Goal: Task Accomplishment & Management: Manage account settings

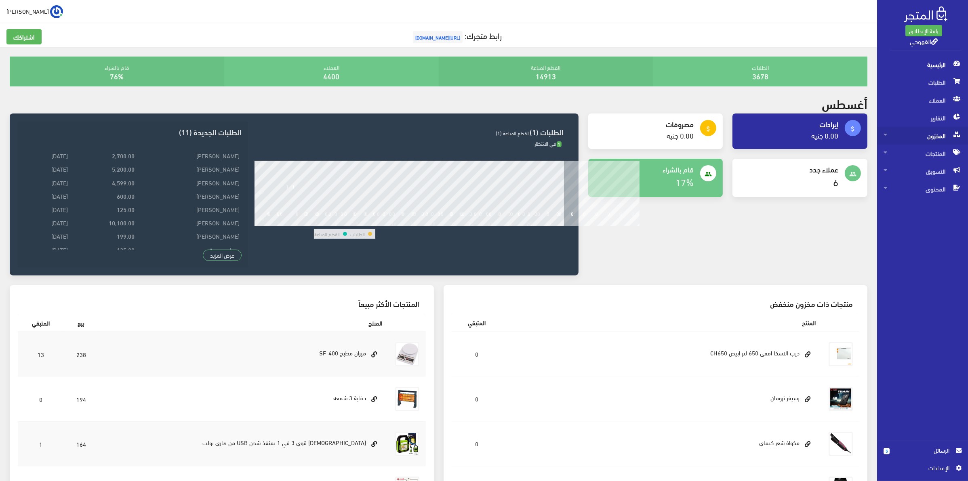
click at [933, 143] on span "المخزون" at bounding box center [922, 136] width 78 height 18
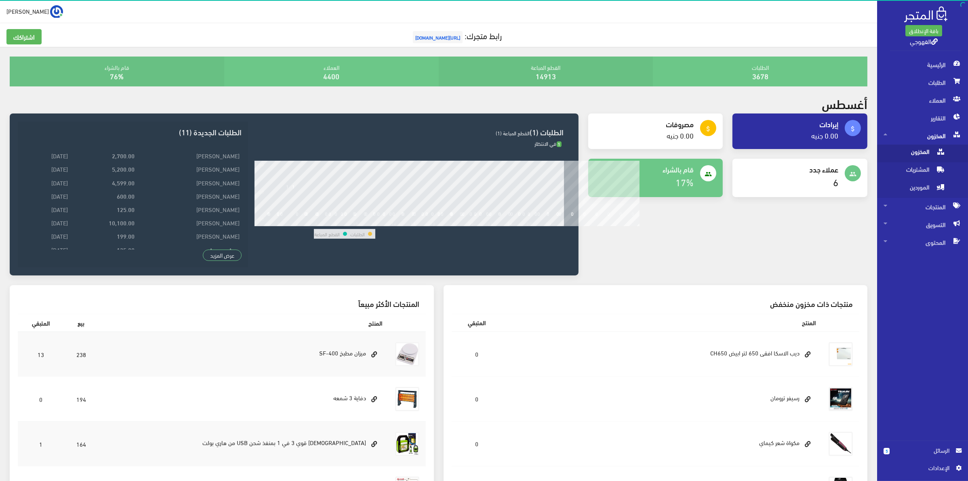
click at [923, 150] on span "المخزون" at bounding box center [913, 154] width 61 height 18
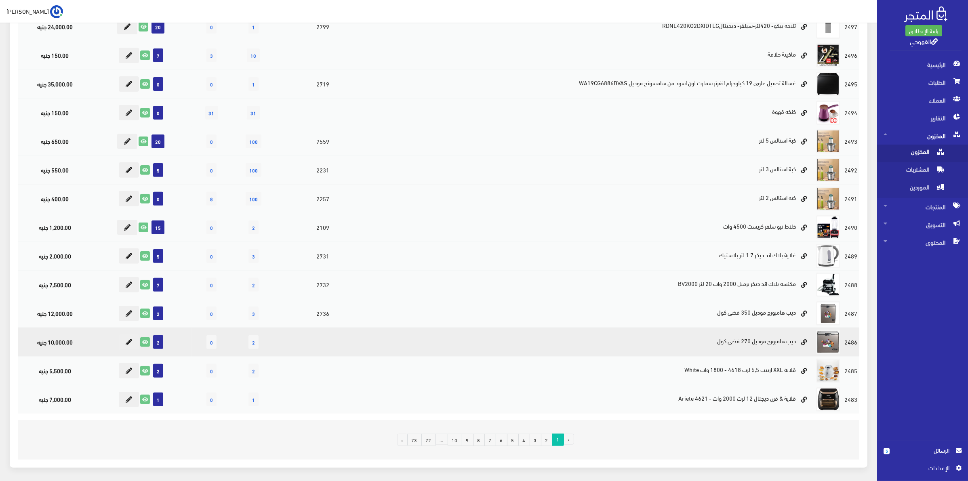
scroll to position [351, 0]
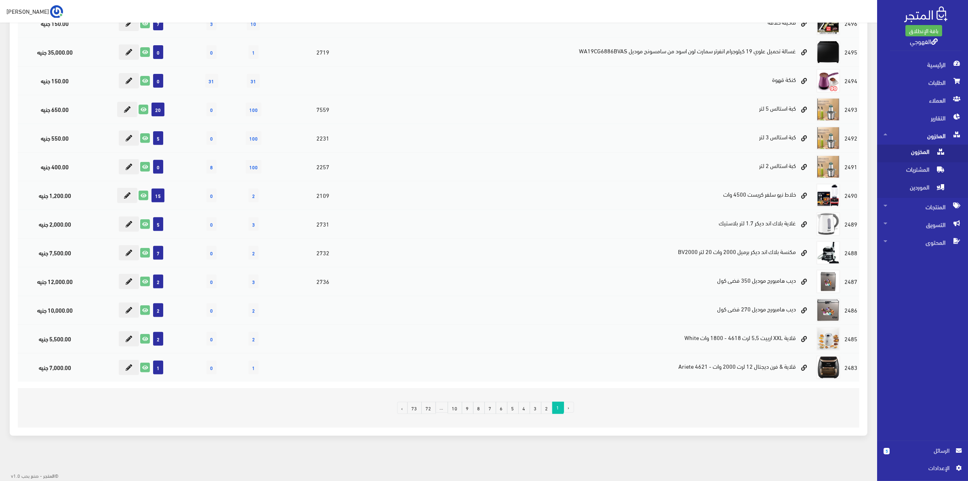
click at [477, 408] on link "8" at bounding box center [479, 408] width 12 height 12
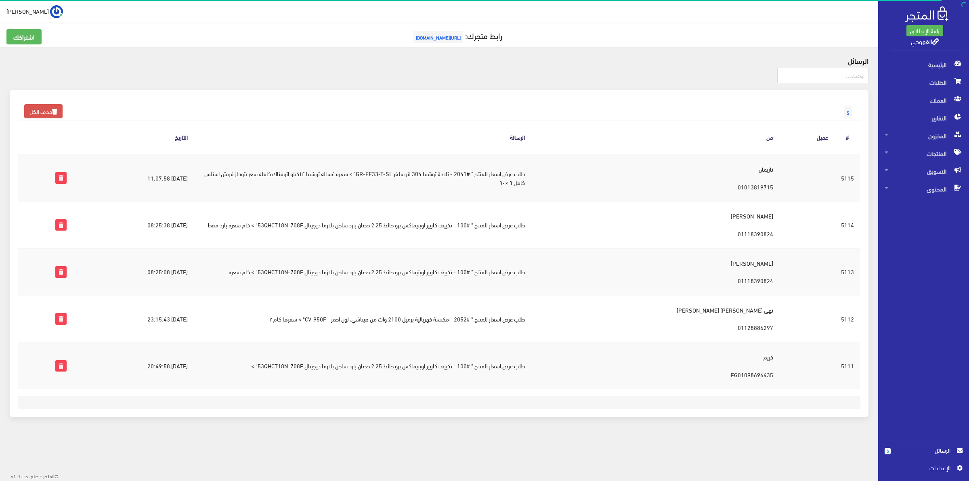
click at [353, 174] on td "طلب عرض اسعار للمنتج " #2041 - ثلاجة توشيبا 304 لتر سلفر GR-EF33-T-SL" > سعره غ…" at bounding box center [362, 177] width 337 height 47
click at [366, 180] on td "طلب عرض اسعار للمنتج " #2041 - ثلاجة توشيبا 304 لتر سلفر GR-EF33-T-SL" > سعره غ…" at bounding box center [362, 177] width 337 height 47
click at [364, 194] on td "طلب عرض اسعار للمنتج " #2041 - ثلاجة توشيبا 304 لتر سلفر GR-EF33-T-SL" > سعره غ…" at bounding box center [362, 177] width 337 height 47
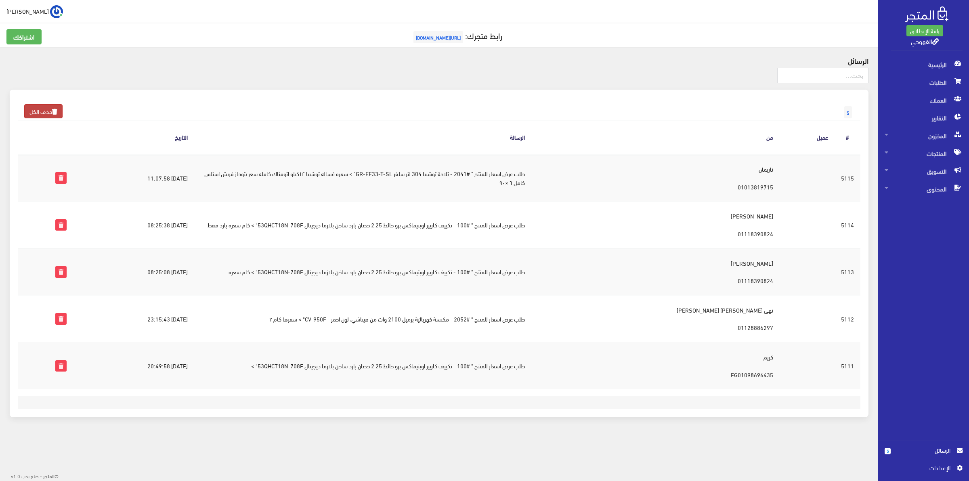
click at [45, 107] on link "حذف الكل" at bounding box center [43, 111] width 38 height 14
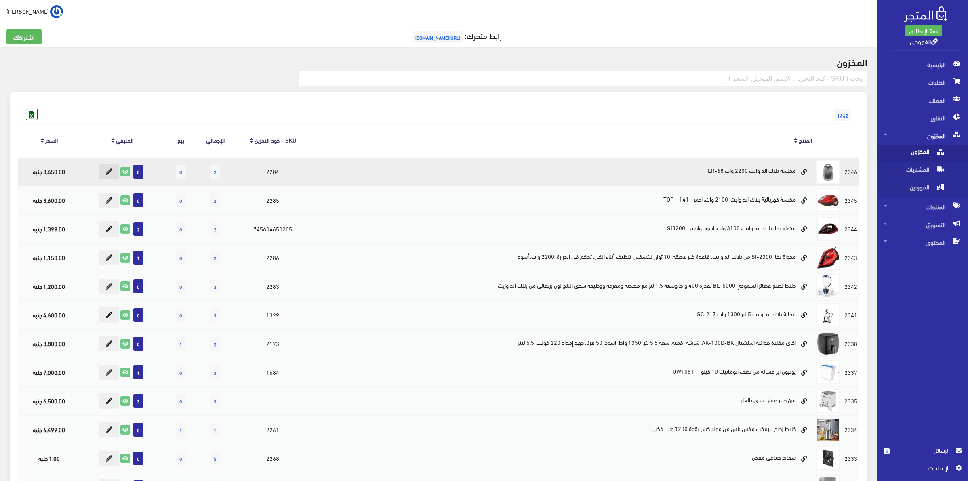
click at [107, 171] on icon at bounding box center [109, 171] width 6 height 6
type input "0"
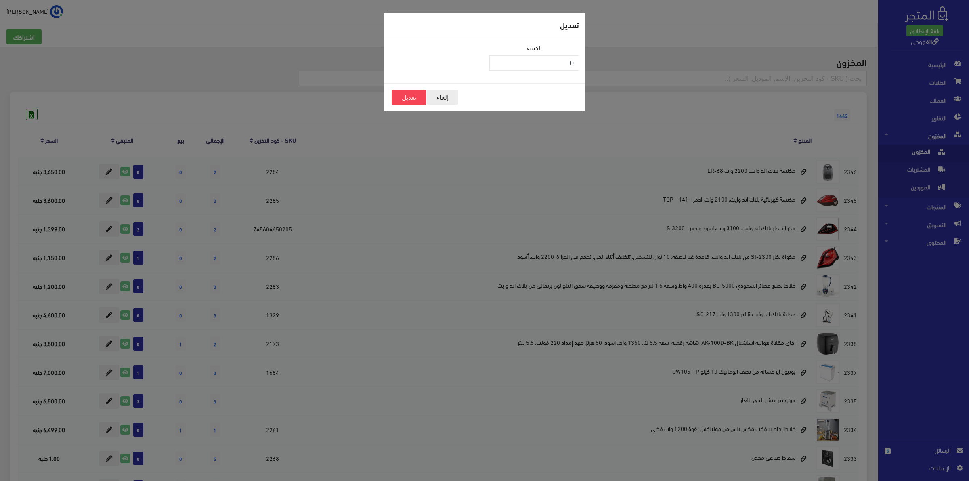
click at [445, 95] on button "إلغاء" at bounding box center [442, 97] width 32 height 15
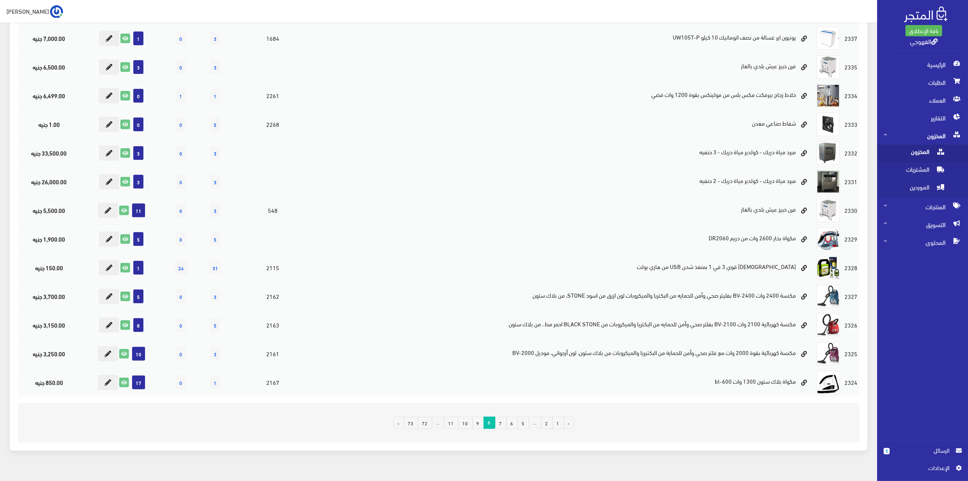
scroll to position [351, 0]
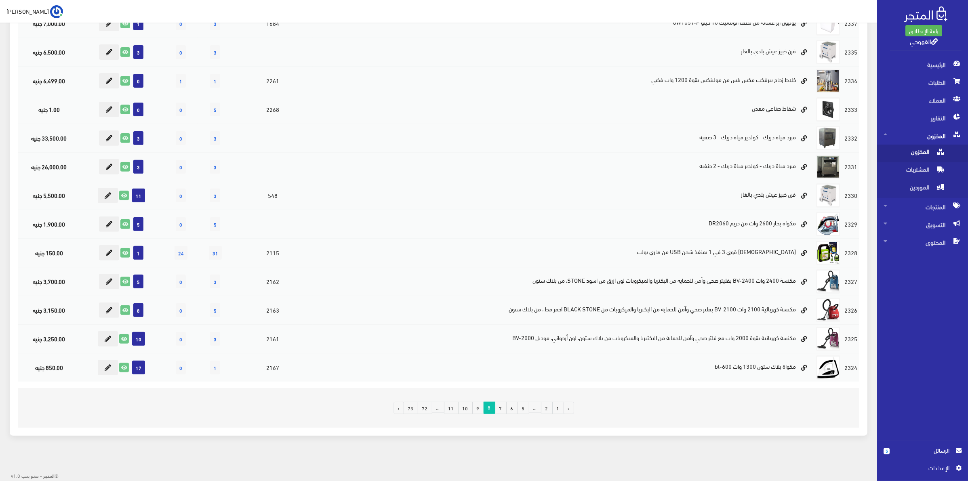
click at [477, 410] on link "9" at bounding box center [478, 408] width 12 height 12
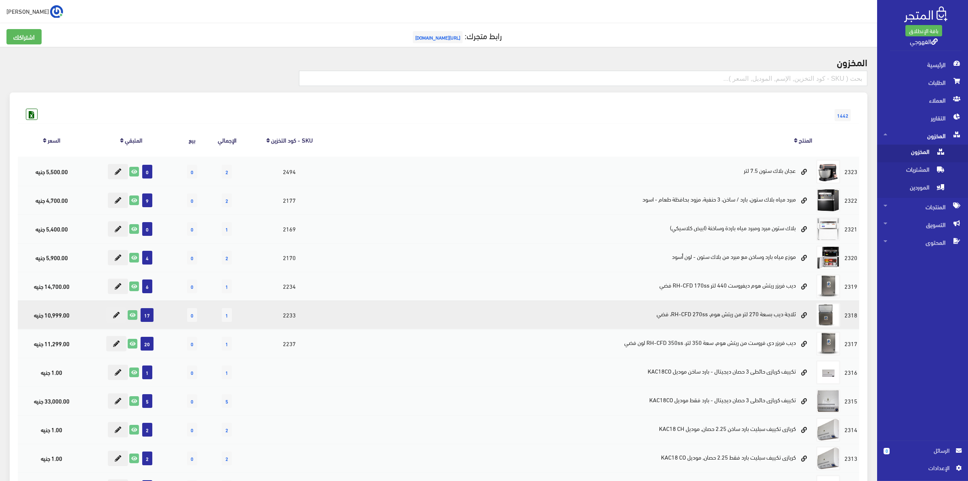
click at [750, 317] on td "ثلاجة ديب بسعة 270 لتر من ريتش هوم، RH-CFD 270ss، فضي" at bounding box center [572, 314] width 481 height 29
click at [733, 319] on td "ثلاجة ديب بسعة 270 لتر من ريتش هوم، RH-CFD 270ss، فضي" at bounding box center [572, 314] width 481 height 29
click at [57, 319] on td "10,999.00 جنيه" at bounding box center [51, 314] width 67 height 29
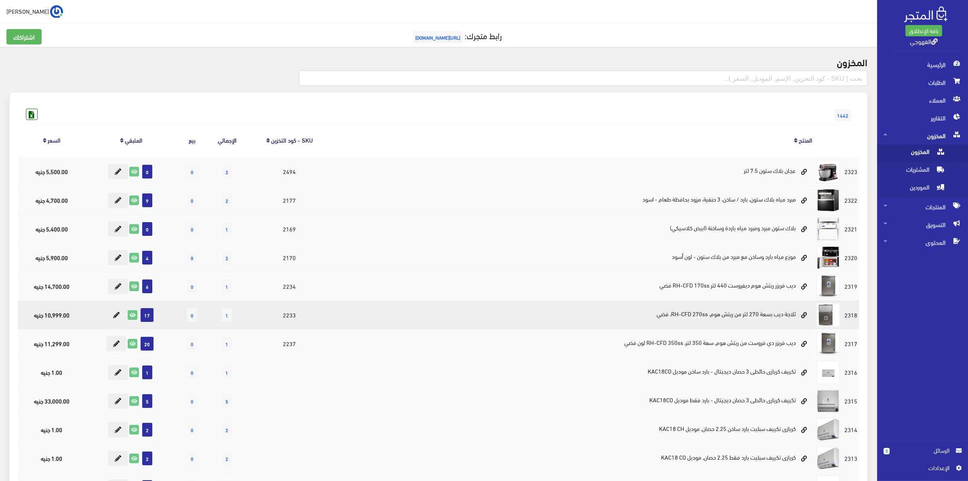
click at [57, 319] on td "10,999.00 جنيه" at bounding box center [51, 314] width 67 height 29
click at [85, 319] on td "10,999.00 جنيه" at bounding box center [51, 314] width 67 height 29
click at [116, 318] on icon at bounding box center [116, 315] width 6 height 6
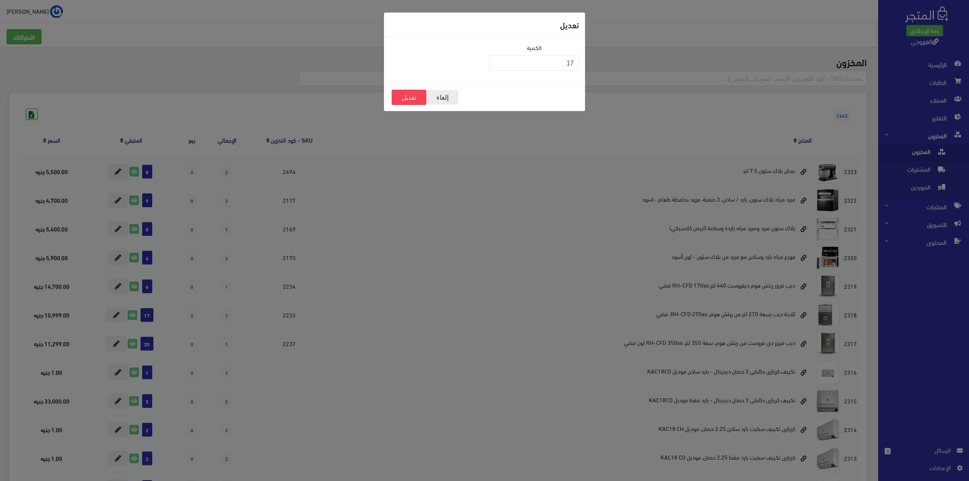
click at [444, 100] on button "إلغاء" at bounding box center [442, 97] width 32 height 15
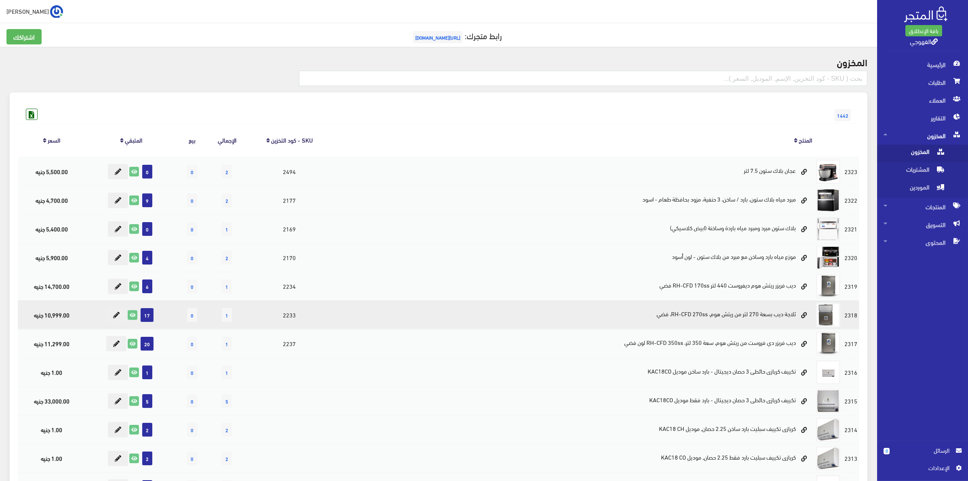
click at [782, 318] on td "ثلاجة ديب بسعة 270 لتر من ريتش هوم، RH-CFD 270ss، فضي" at bounding box center [572, 314] width 481 height 29
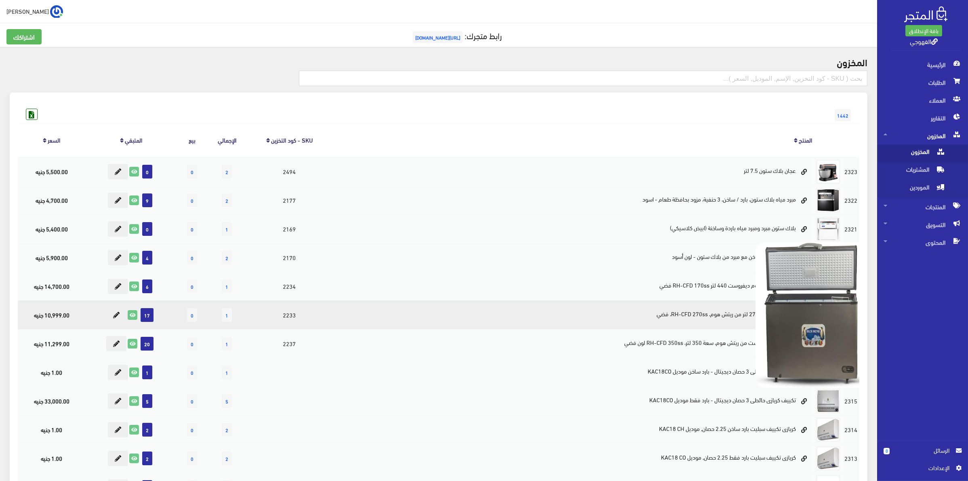
click at [818, 314] on img at bounding box center [827, 314] width 145 height 145
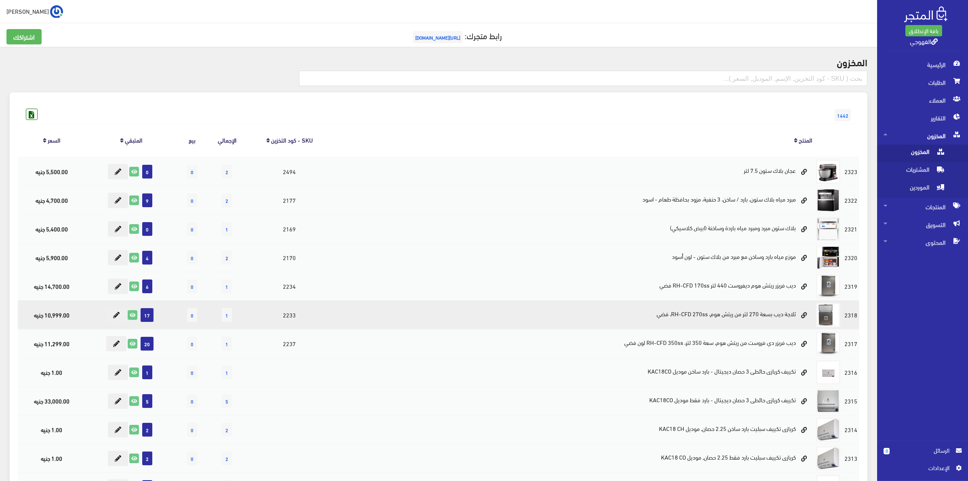
click at [715, 319] on td "ثلاجة ديب بسعة 270 لتر من ريتش هوم، RH-CFD 270ss، فضي" at bounding box center [572, 314] width 481 height 29
click at [804, 313] on icon at bounding box center [804, 316] width 6 height 6
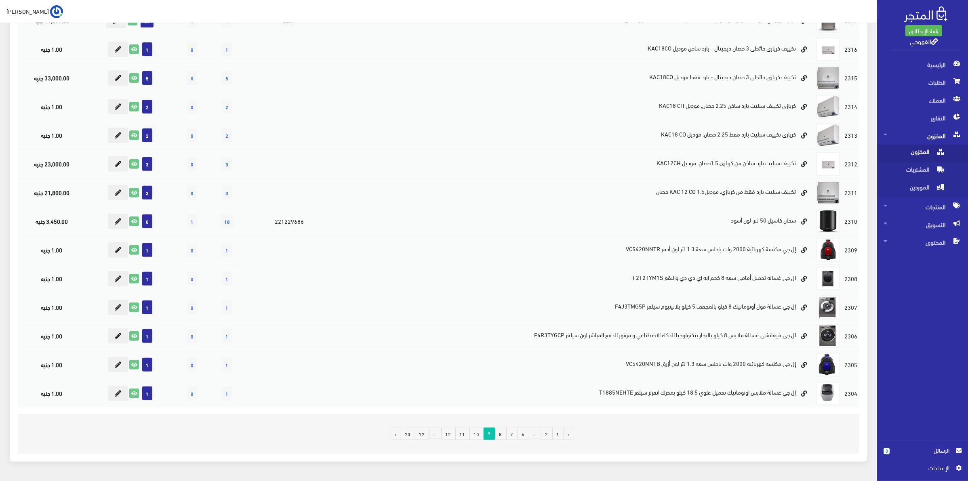
scroll to position [300, 0]
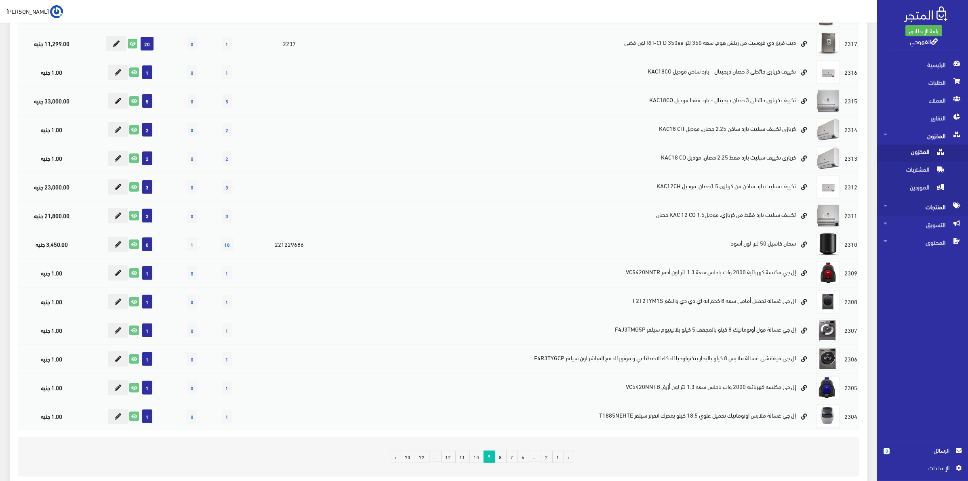
click at [926, 204] on span "المنتجات" at bounding box center [922, 207] width 78 height 18
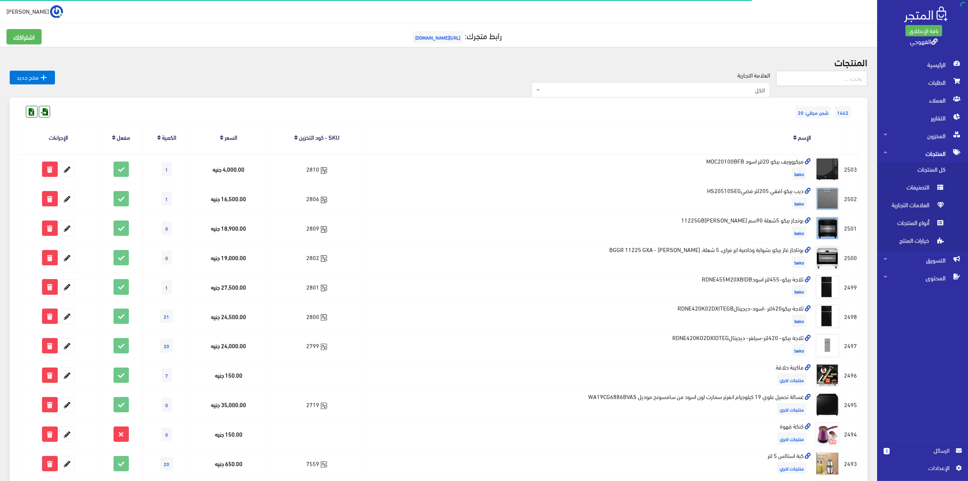
click at [811, 77] on input "text" at bounding box center [821, 78] width 91 height 15
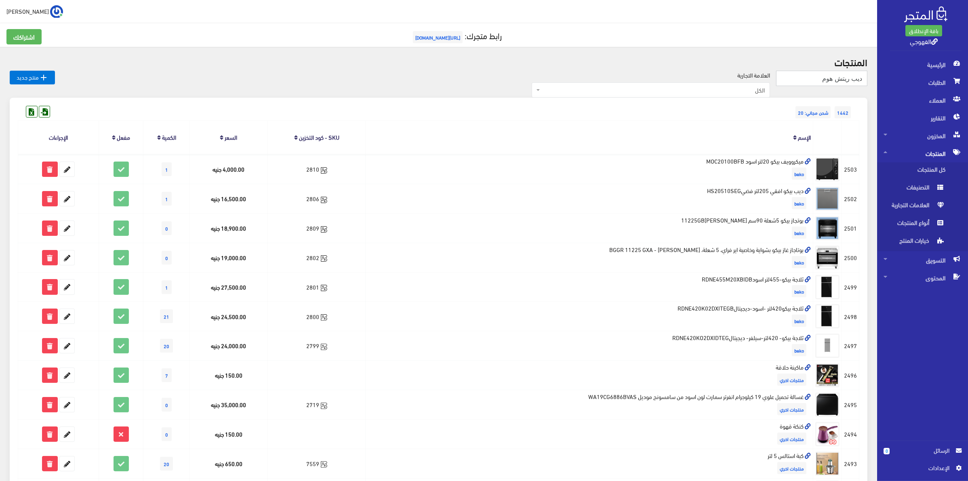
type input "ديب ريتش هوم"
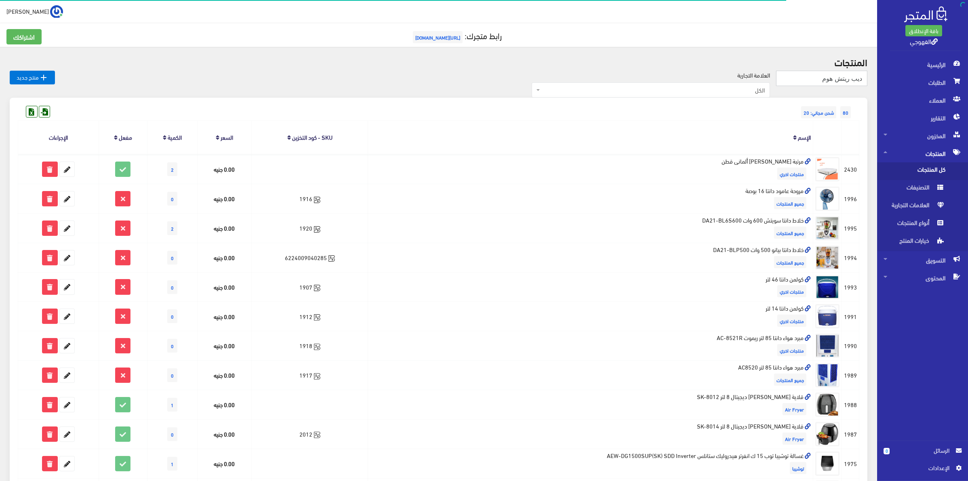
click at [849, 79] on input "ديب ريتش هوم" at bounding box center [821, 78] width 91 height 15
drag, startPoint x: 849, startPoint y: 79, endPoint x: 855, endPoint y: 79, distance: 6.1
click at [855, 79] on input "ديب ريتش هوم" at bounding box center [821, 78] width 91 height 15
click at [850, 78] on input "ديب ريتش هوم" at bounding box center [821, 78] width 91 height 15
drag, startPoint x: 847, startPoint y: 80, endPoint x: 877, endPoint y: 76, distance: 29.8
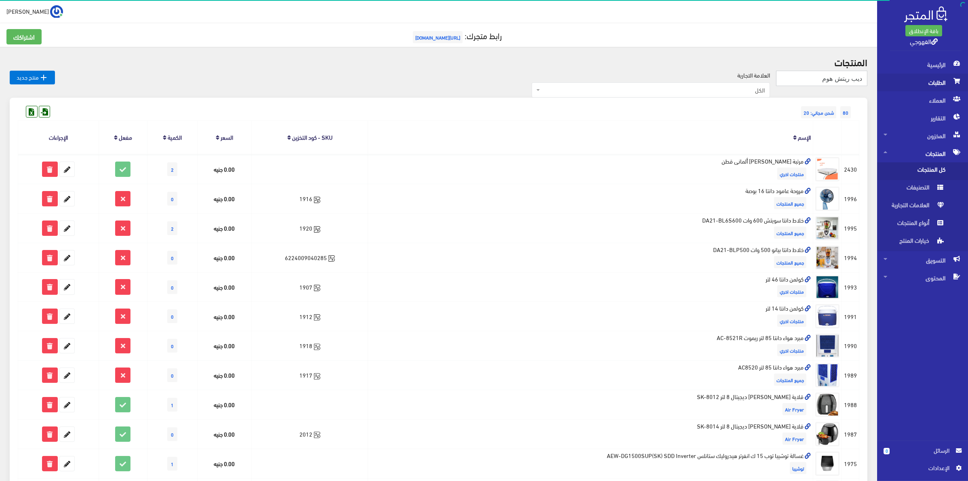
click at [877, 76] on div "باقة الإنطلاق القهوجي الرئيسية 0 " at bounding box center [484, 421] width 968 height 842
type input "ريتش هوم"
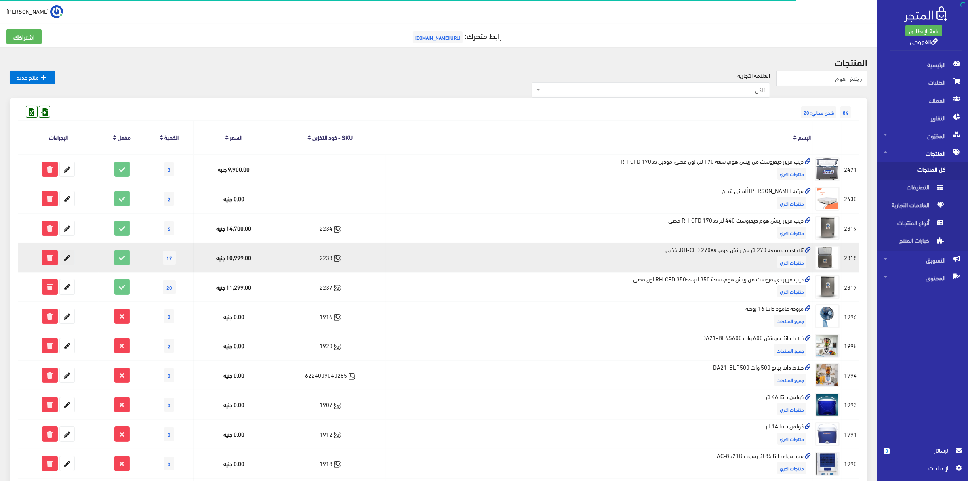
click at [67, 255] on icon at bounding box center [67, 257] width 15 height 15
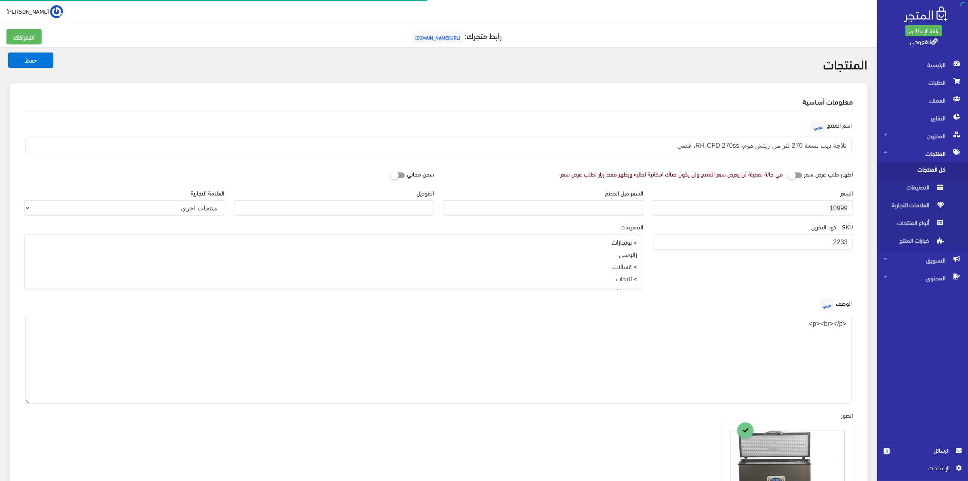
scroll to position [422, 0]
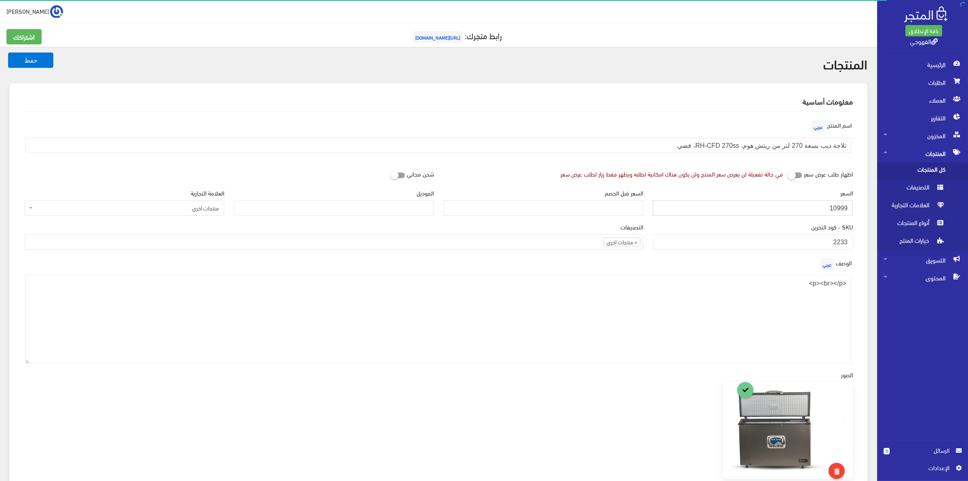
drag, startPoint x: 838, startPoint y: 208, endPoint x: 849, endPoint y: 208, distance: 10.1
click at [849, 208] on input "10999" at bounding box center [753, 207] width 200 height 15
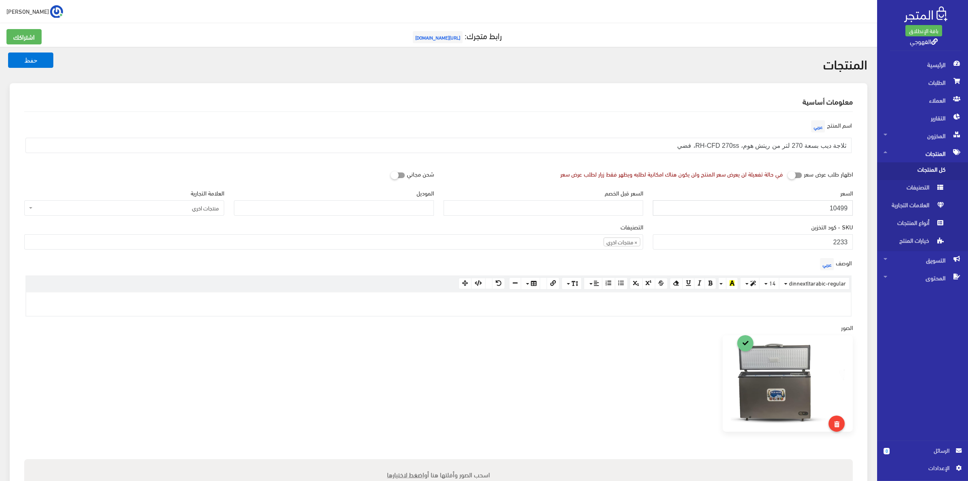
type input "10499"
click at [602, 98] on h2 "معلومات أساسية" at bounding box center [438, 101] width 828 height 7
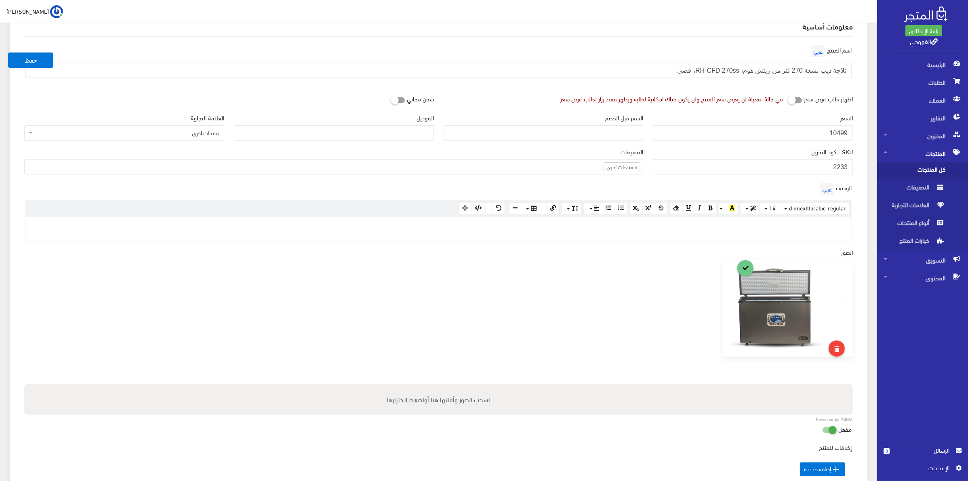
scroll to position [50, 0]
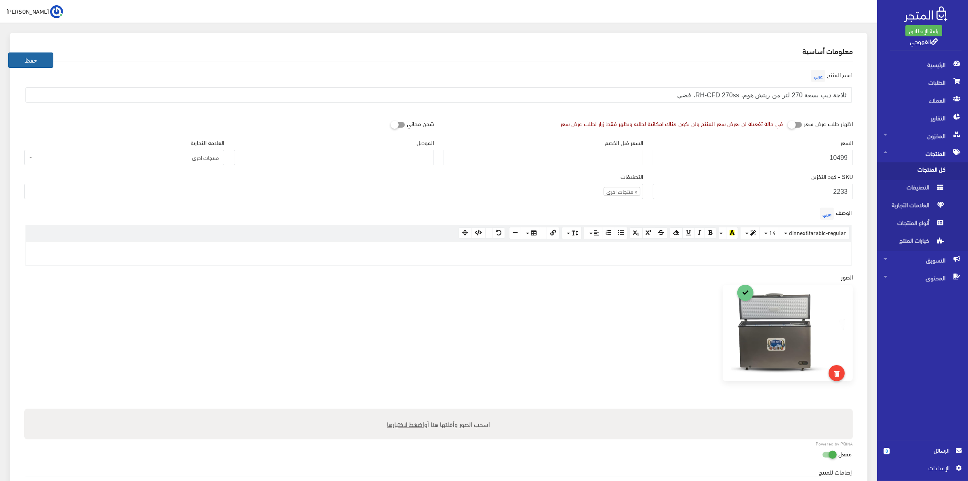
click at [41, 60] on button "حفظ" at bounding box center [30, 60] width 45 height 15
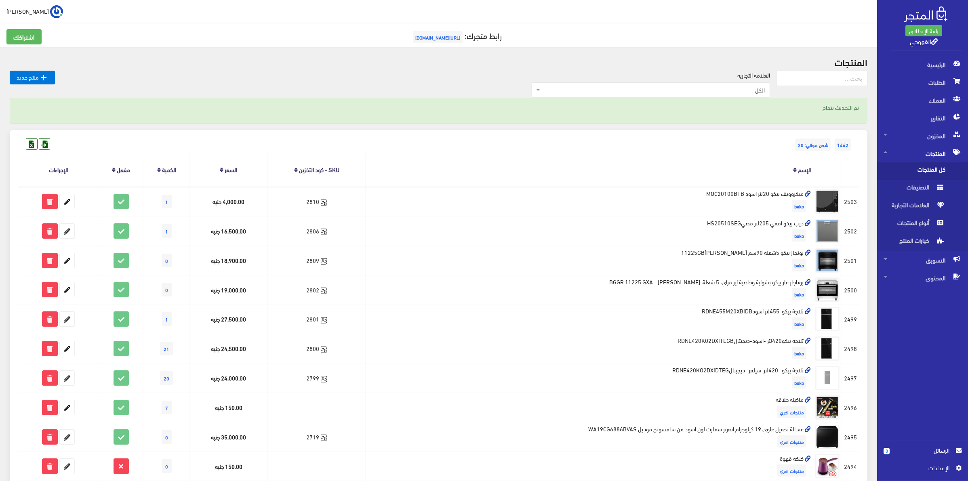
click at [838, 89] on form at bounding box center [821, 82] width 91 height 22
click at [836, 85] on input "text" at bounding box center [821, 78] width 91 height 15
type input "ؤ"
type input "ريتش هوم"
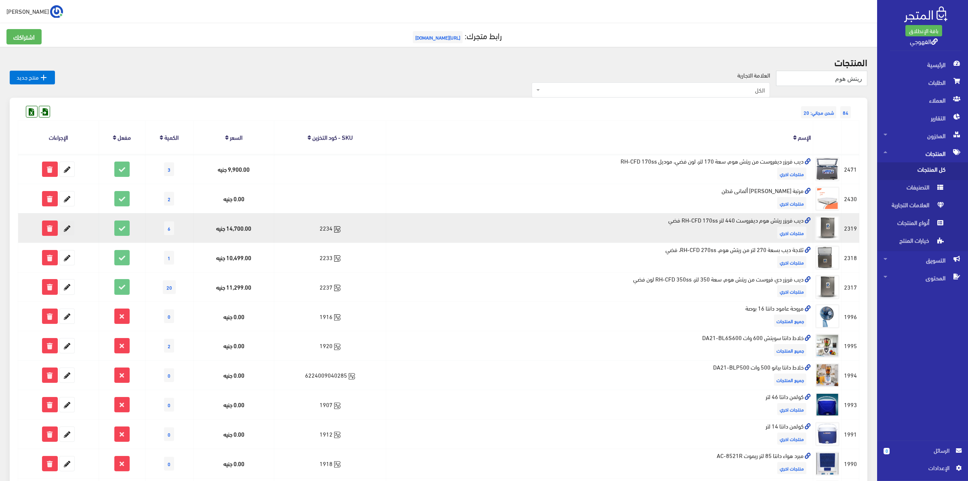
click at [66, 229] on icon at bounding box center [67, 228] width 15 height 15
click at [69, 227] on icon at bounding box center [67, 228] width 15 height 15
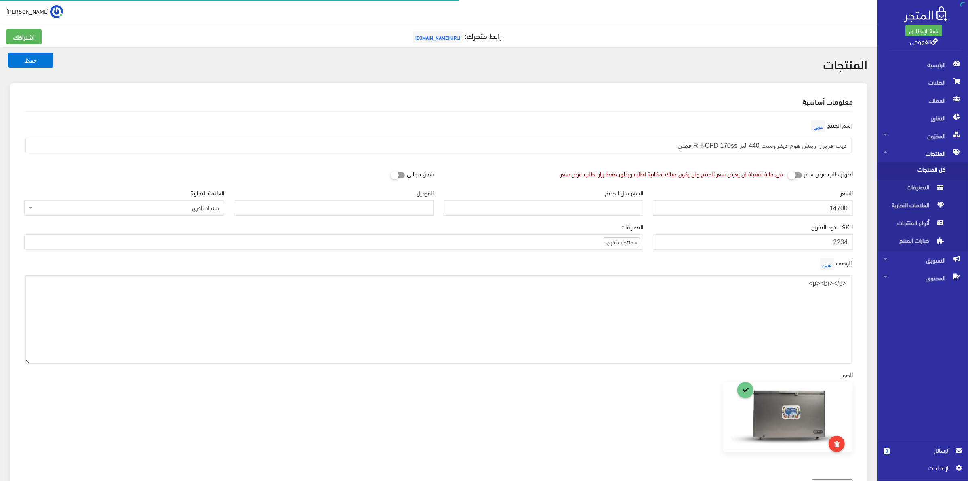
scroll to position [422, 0]
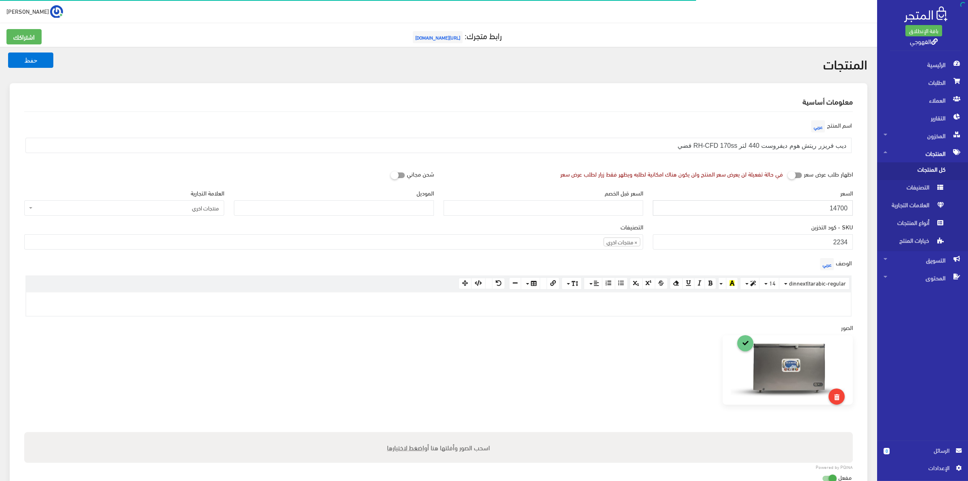
click at [840, 207] on input "14700" at bounding box center [753, 207] width 200 height 15
drag, startPoint x: 836, startPoint y: 207, endPoint x: 851, endPoint y: 207, distance: 14.1
click at [851, 207] on input "14700" at bounding box center [753, 207] width 200 height 15
type input "14199"
click at [473, 105] on div "معلومات أساسية" at bounding box center [438, 101] width 841 height 20
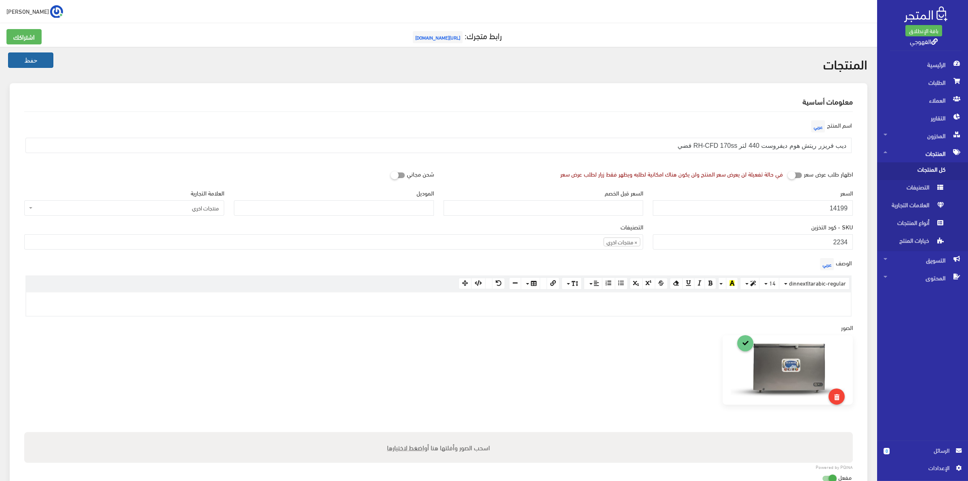
click at [21, 62] on button "حفظ" at bounding box center [30, 60] width 45 height 15
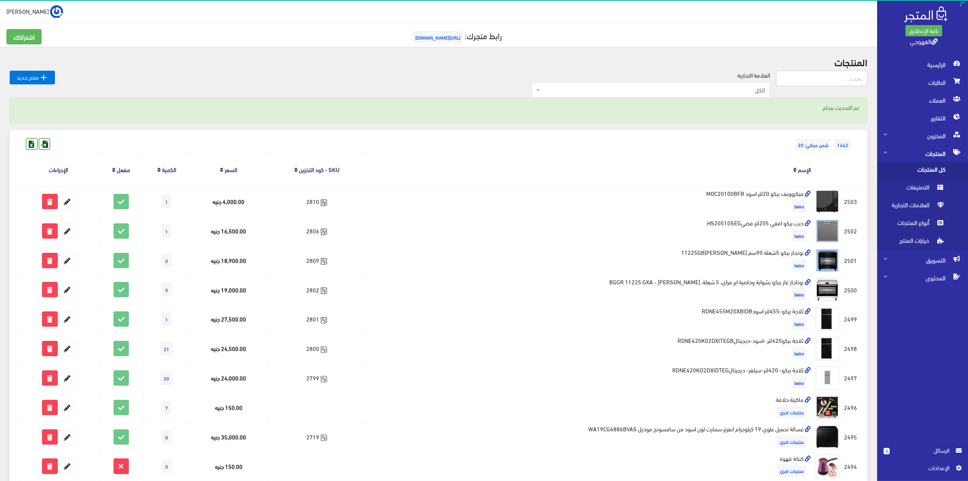
click at [828, 82] on input "text" at bounding box center [821, 78] width 91 height 15
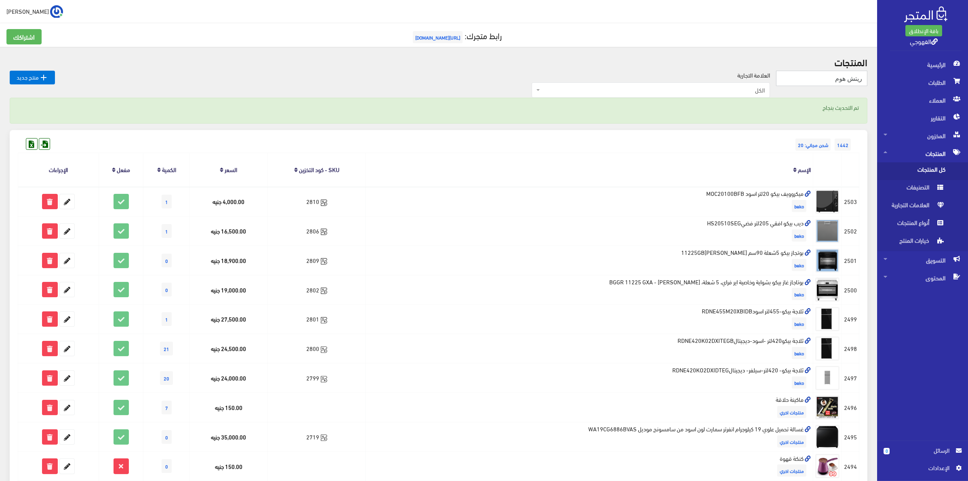
type input "ريتش هوم"
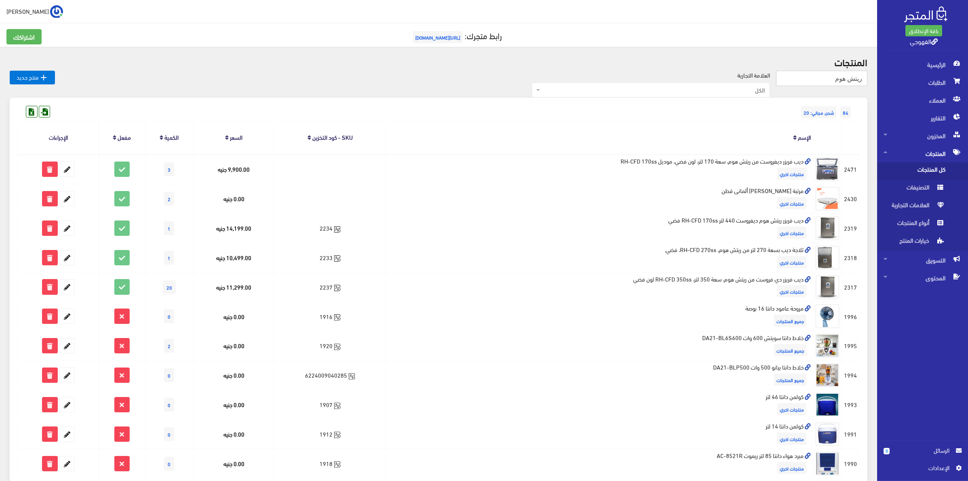
click at [825, 81] on input "ريتش هوم" at bounding box center [821, 78] width 91 height 15
type input "تورنيدو"
